Goal: Task Accomplishment & Management: Manage account settings

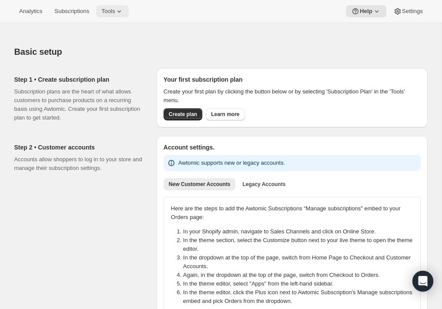
click at [113, 13] on span "Tools" at bounding box center [107, 11] width 13 height 7
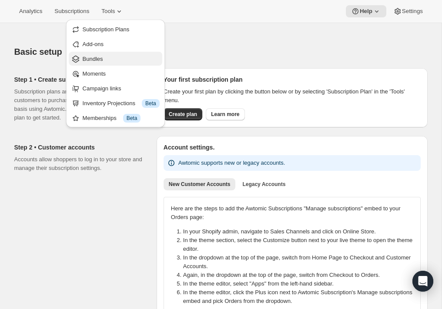
click at [91, 60] on span "Bundles" at bounding box center [93, 59] width 20 height 7
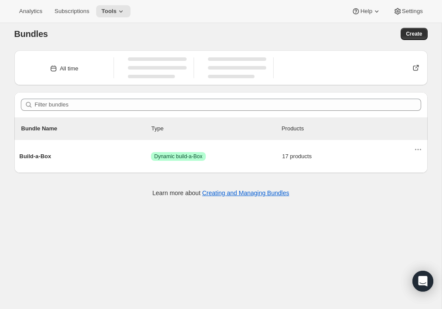
scroll to position [6, 0]
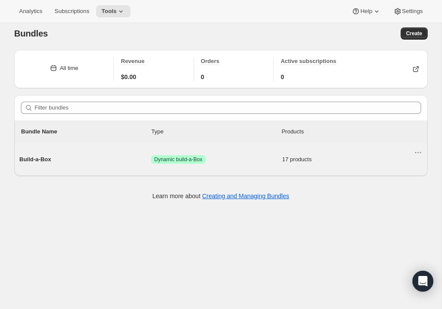
click at [242, 166] on div "Build-a-Box Success Dynamic build-a-Box 17 products" at bounding box center [217, 159] width 394 height 23
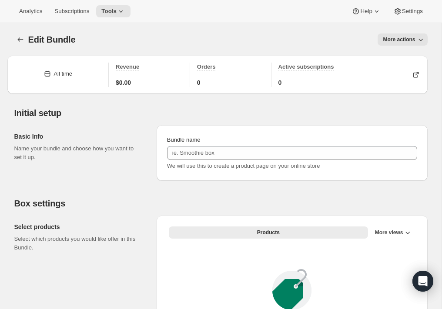
type input "Build-a-Box"
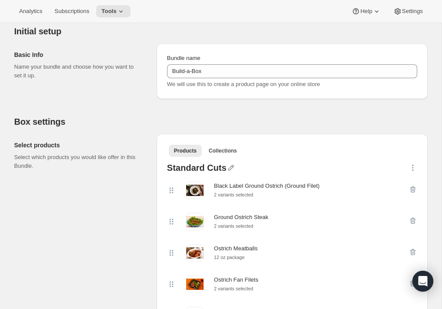
scroll to position [83, 0]
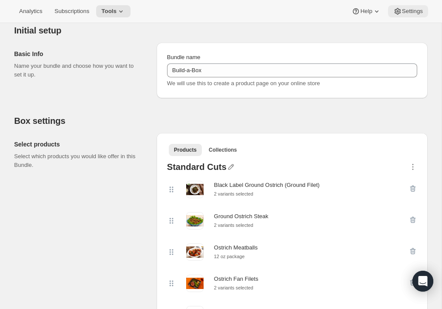
click at [411, 16] on button "Settings" at bounding box center [408, 11] width 40 height 12
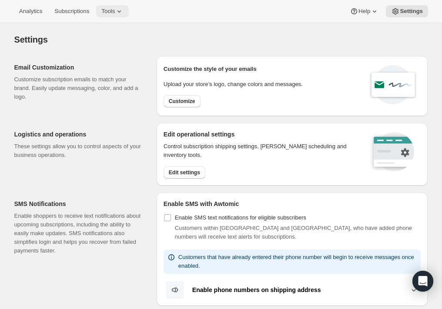
click at [115, 11] on span "Tools" at bounding box center [107, 11] width 13 height 7
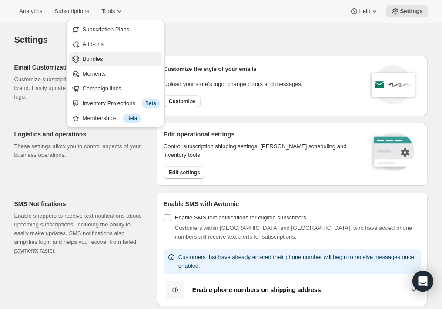
click at [113, 56] on span "Bundles" at bounding box center [121, 59] width 77 height 9
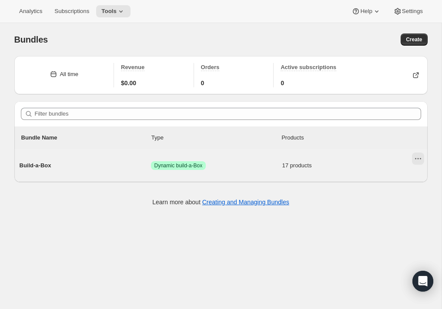
click at [418, 161] on icon "Actions for Build-a-Box" at bounding box center [418, 158] width 9 height 9
click at [365, 161] on div "Build-a-Box Success Dynamic build-a-Box 17 products" at bounding box center [217, 165] width 394 height 23
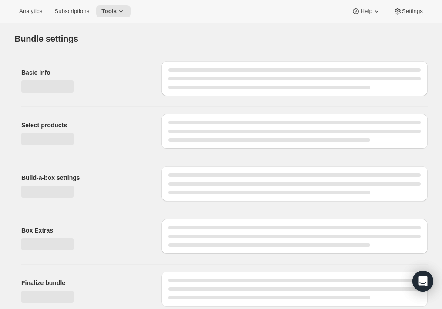
type input "Build-a-Box"
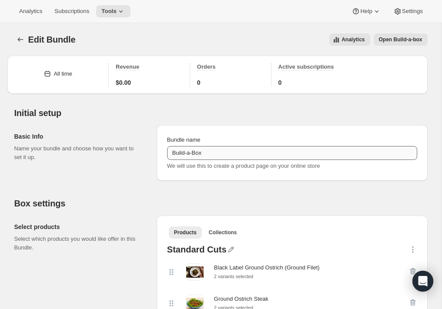
scroll to position [3, 0]
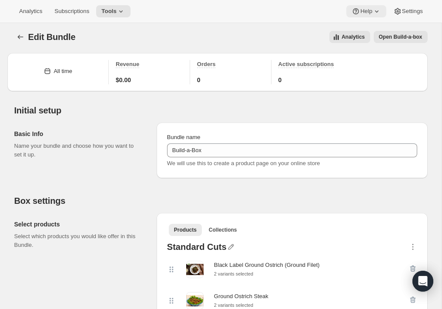
click at [352, 12] on icon at bounding box center [355, 11] width 9 height 9
click at [287, 40] on div "Analytics Open Build-a-box" at bounding box center [256, 37] width 341 height 12
click at [393, 45] on div "Edit Bundle. This page is ready Edit Bundle Analytics Open Build-a-box More act…" at bounding box center [220, 36] width 413 height 33
click at [395, 37] on span "Open Build-a-box" at bounding box center [400, 36] width 43 height 7
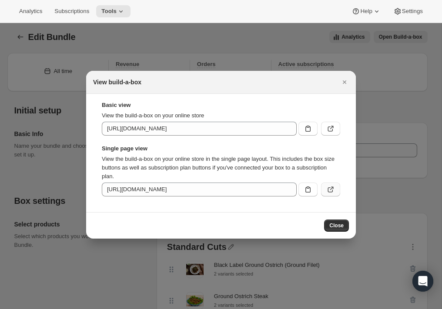
click at [328, 189] on icon ":r77:" at bounding box center [330, 189] width 5 height 5
click at [343, 84] on icon "Close" at bounding box center [344, 81] width 3 height 3
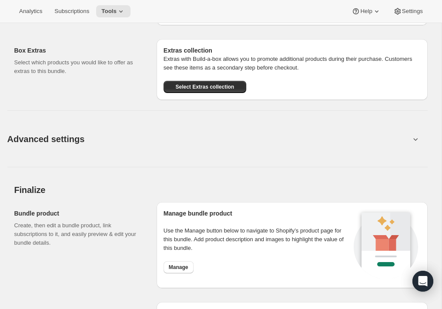
scroll to position [1114, 0]
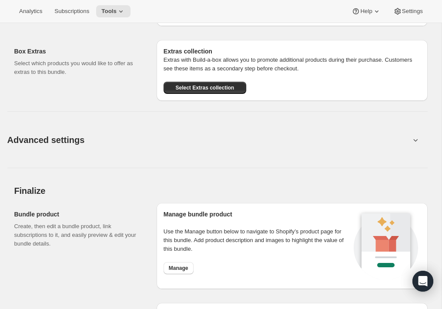
click at [393, 140] on button "Advanced settings" at bounding box center [208, 139] width 413 height 33
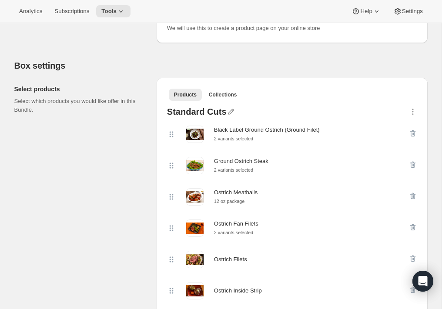
scroll to position [0, 0]
